Goal: Information Seeking & Learning: Learn about a topic

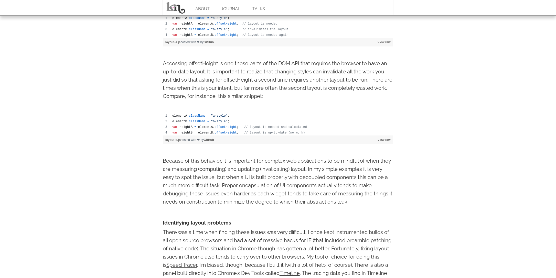
scroll to position [359, 0]
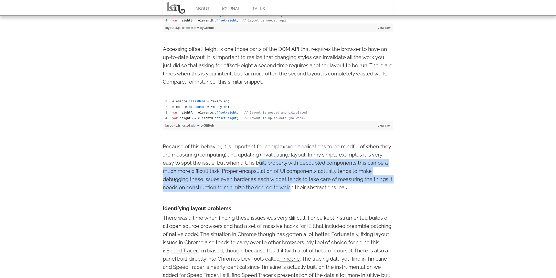
drag, startPoint x: 259, startPoint y: 164, endPoint x: 291, endPoint y: 186, distance: 38.3
click at [291, 186] on p "Because of this behavior, it is important for complex web applications to be mi…" at bounding box center [278, 167] width 231 height 49
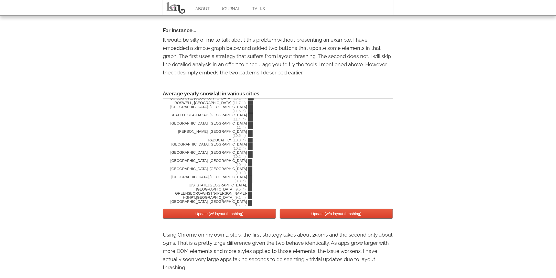
scroll to position [1223, 0]
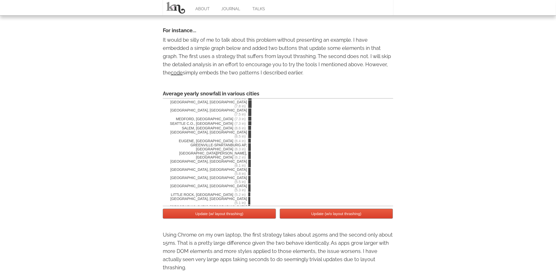
click at [351, 217] on button "Update (w/o layout thrashing)" at bounding box center [336, 214] width 113 height 10
click at [259, 213] on button "Update (w/ layout thrashing)" at bounding box center [219, 214] width 113 height 10
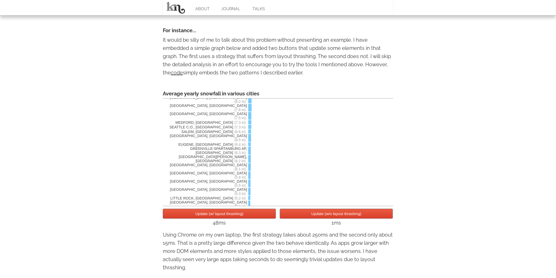
scroll to position [1227, 0]
click at [314, 217] on button "Update (w/o layout thrashing)" at bounding box center [336, 214] width 113 height 10
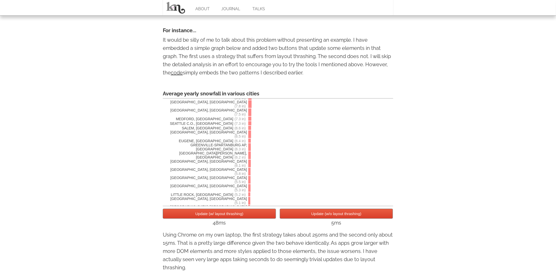
click at [314, 217] on button "Update (w/o layout thrashing)" at bounding box center [336, 214] width 113 height 10
click at [272, 215] on button "Update (w/ layout thrashing)" at bounding box center [219, 214] width 113 height 10
click at [302, 215] on button "Update (w/o layout thrashing)" at bounding box center [336, 214] width 113 height 10
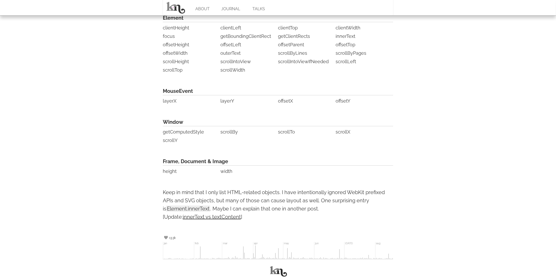
scroll to position [1206, 0]
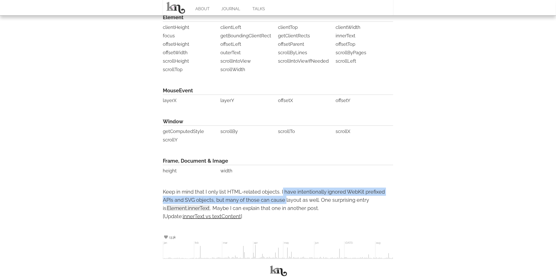
drag, startPoint x: 285, startPoint y: 201, endPoint x: 283, endPoint y: 192, distance: 9.3
click at [283, 192] on p "Keep in mind that I only list HTML-related objects. I have intentionally ignore…" at bounding box center [278, 204] width 231 height 33
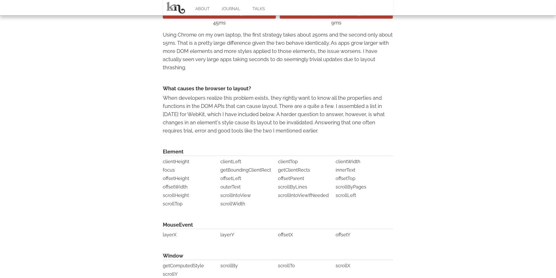
scroll to position [975, 0]
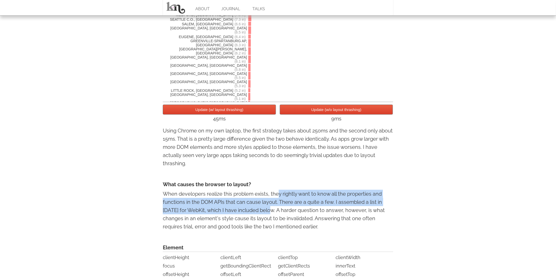
drag, startPoint x: 258, startPoint y: 215, endPoint x: 278, endPoint y: 195, distance: 27.7
click at [278, 194] on p "When developers realize this problem exists, they rightly want to know all the …" at bounding box center [278, 210] width 231 height 41
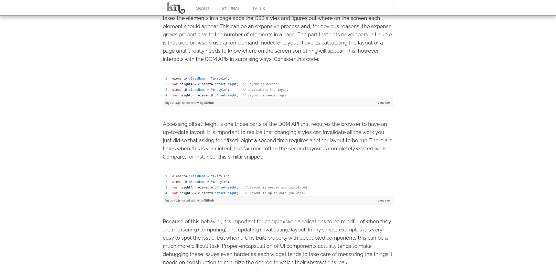
scroll to position [27, 0]
